Goal: Find specific page/section

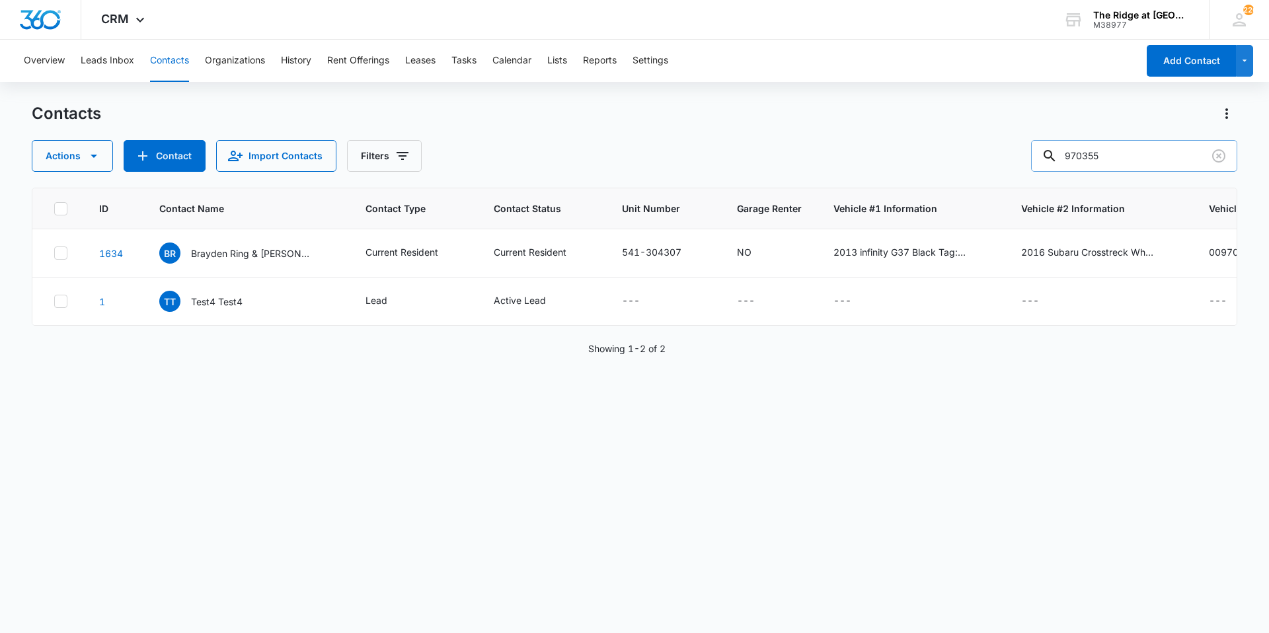
click at [1121, 159] on input "970355" at bounding box center [1134, 156] width 206 height 32
type input "[PERSON_NAME]"
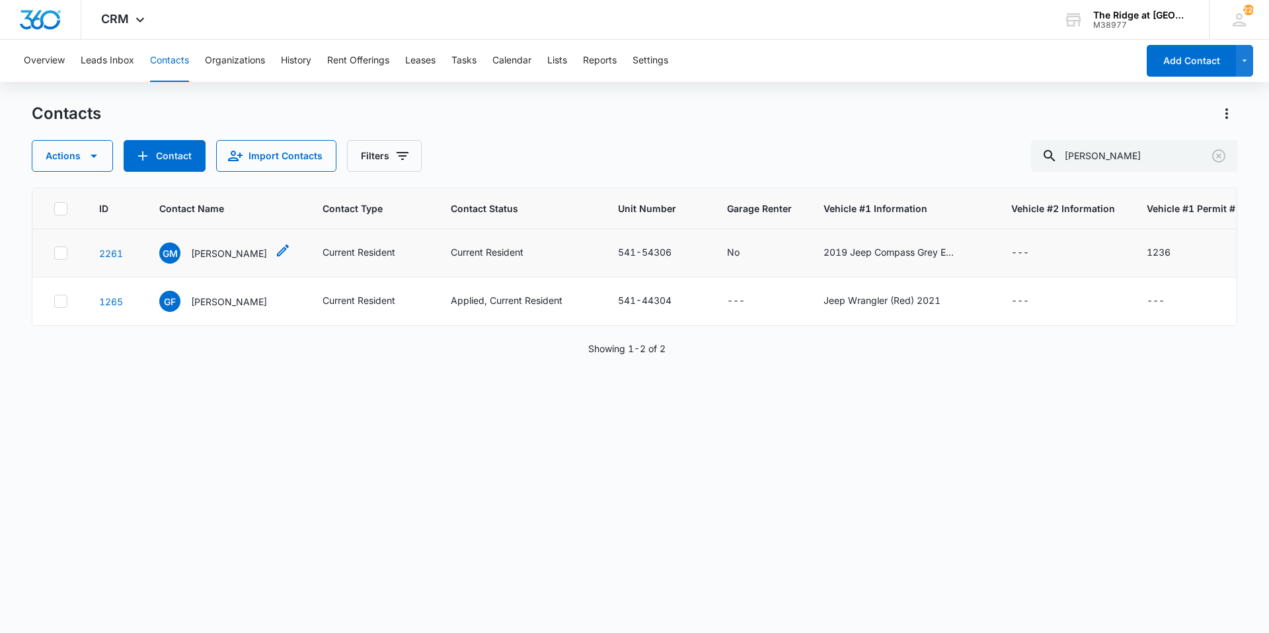
click at [224, 254] on p "[PERSON_NAME]" at bounding box center [229, 254] width 76 height 14
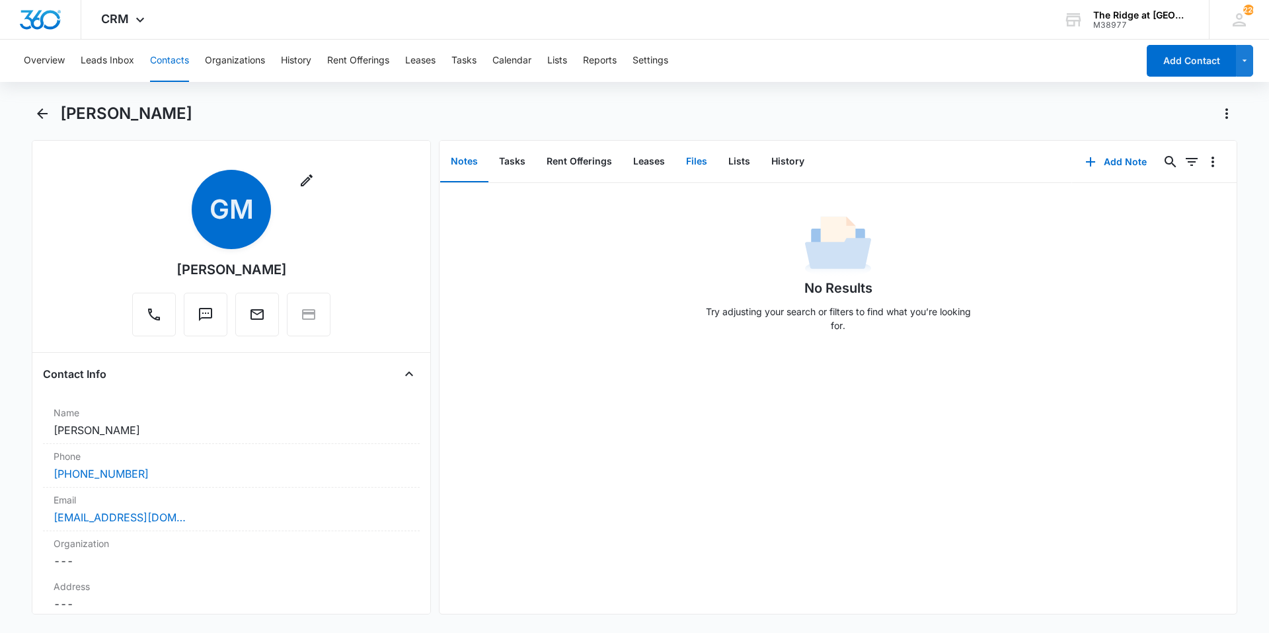
click at [698, 169] on button "Files" at bounding box center [696, 161] width 42 height 41
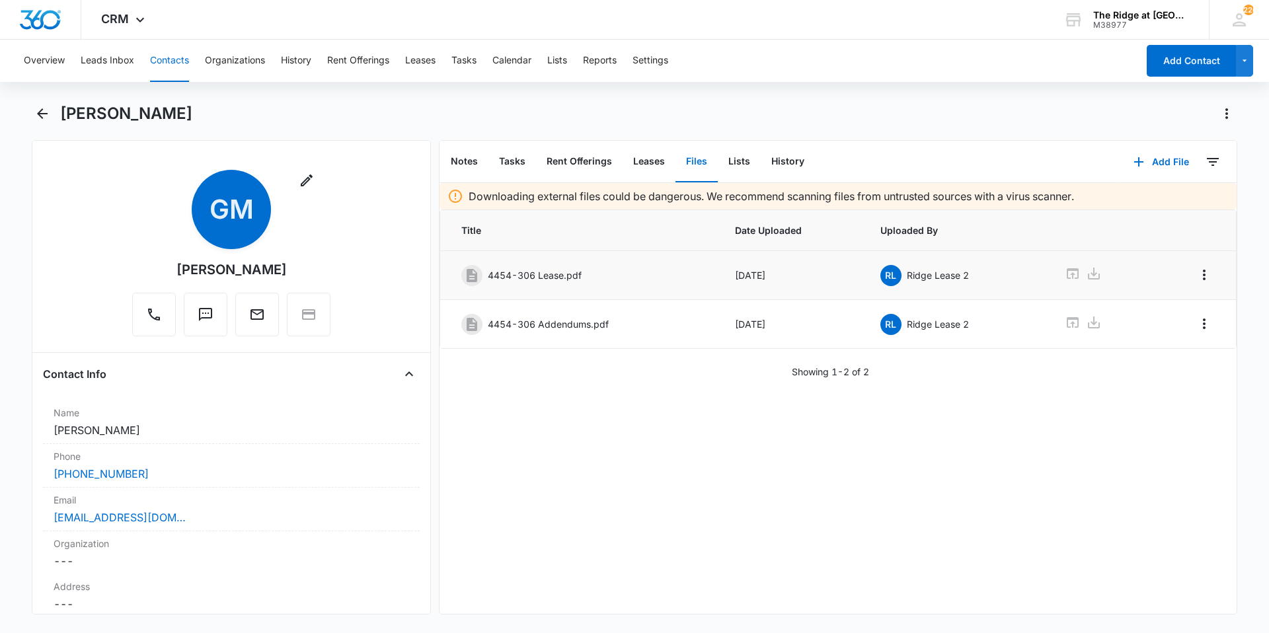
click at [1051, 278] on td at bounding box center [1099, 275] width 101 height 49
click at [1065, 277] on icon at bounding box center [1073, 274] width 16 height 16
